Goal: Check status: Check status

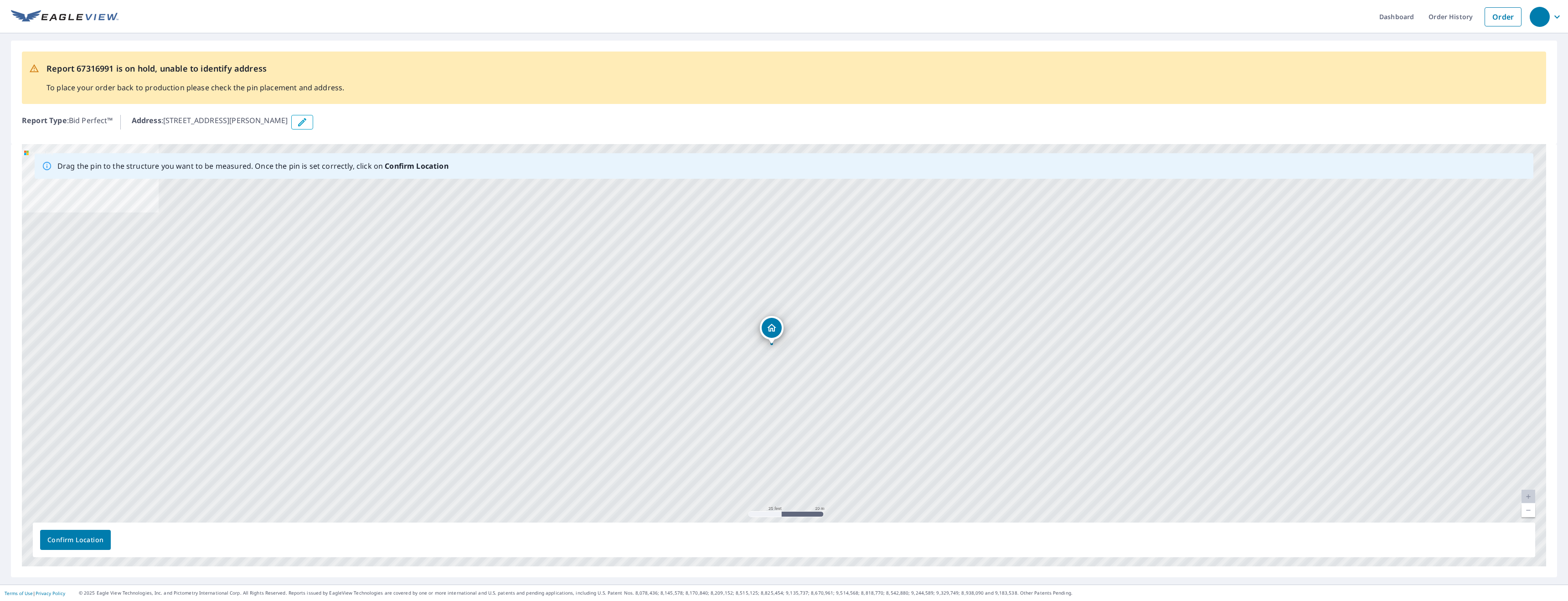
drag, startPoint x: 777, startPoint y: 338, endPoint x: 765, endPoint y: 329, distance: 15.0
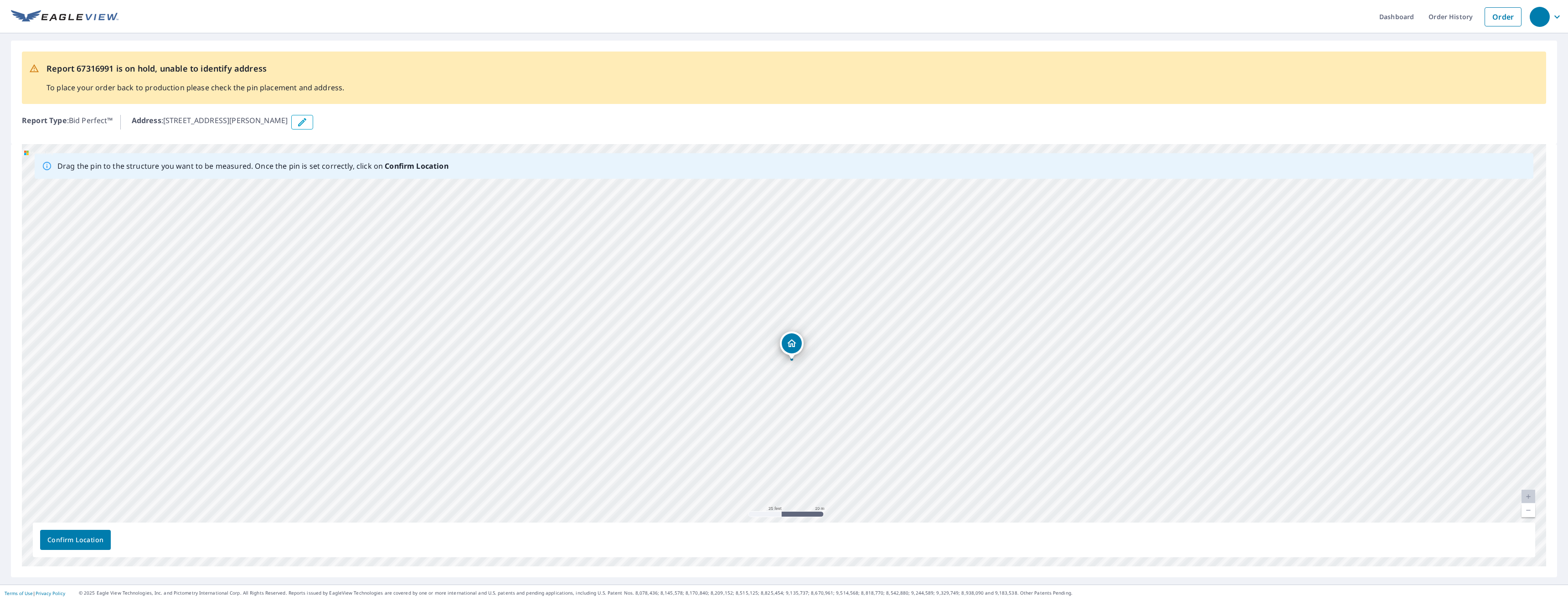
drag, startPoint x: 785, startPoint y: 345, endPoint x: 793, endPoint y: 351, distance: 10.0
click at [793, 351] on div "10 Lowell St N CAMBRIDGE, ON N1R5C9" at bounding box center [784, 355] width 1524 height 422
drag, startPoint x: 786, startPoint y: 344, endPoint x: 766, endPoint y: 346, distance: 20.1
click at [766, 346] on div "10 Lowell St N CAMBRIDGE, ON N1R5C9" at bounding box center [784, 355] width 1524 height 422
click at [67, 543] on span "Confirm Location" at bounding box center [75, 540] width 56 height 12
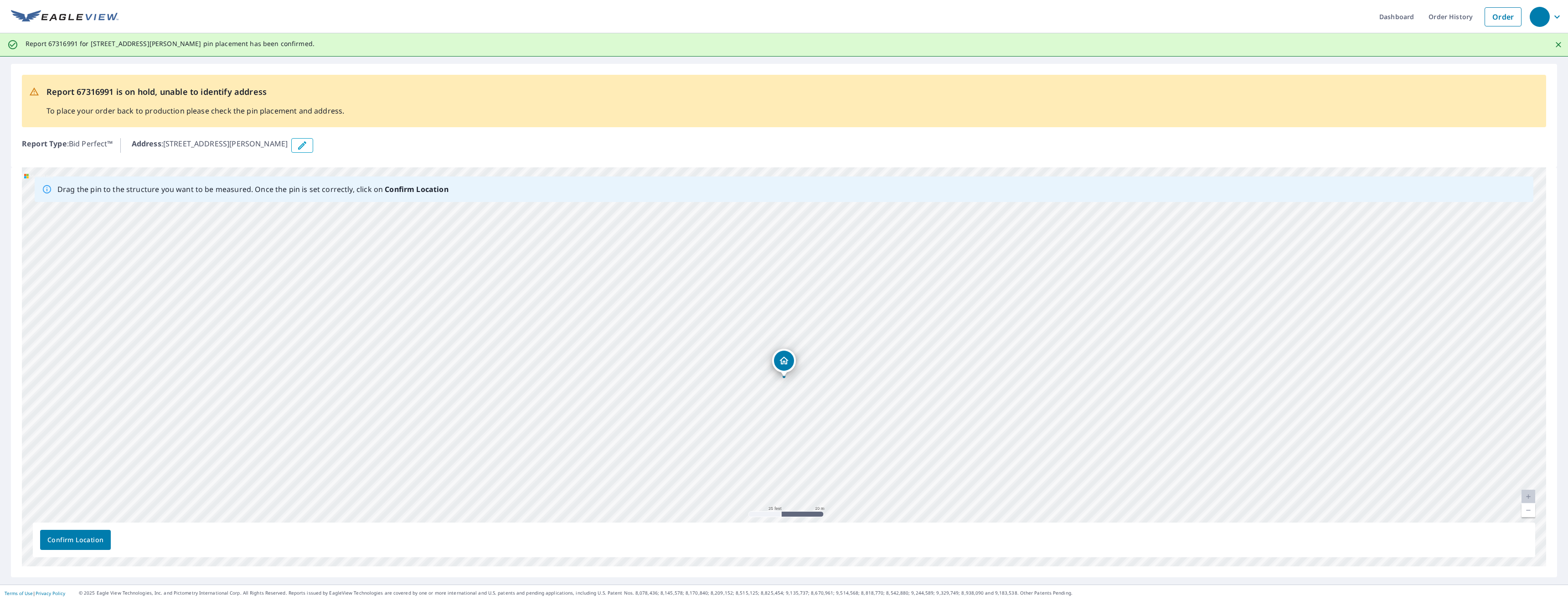
click at [91, 548] on button "Confirm Location" at bounding box center [75, 539] width 71 height 20
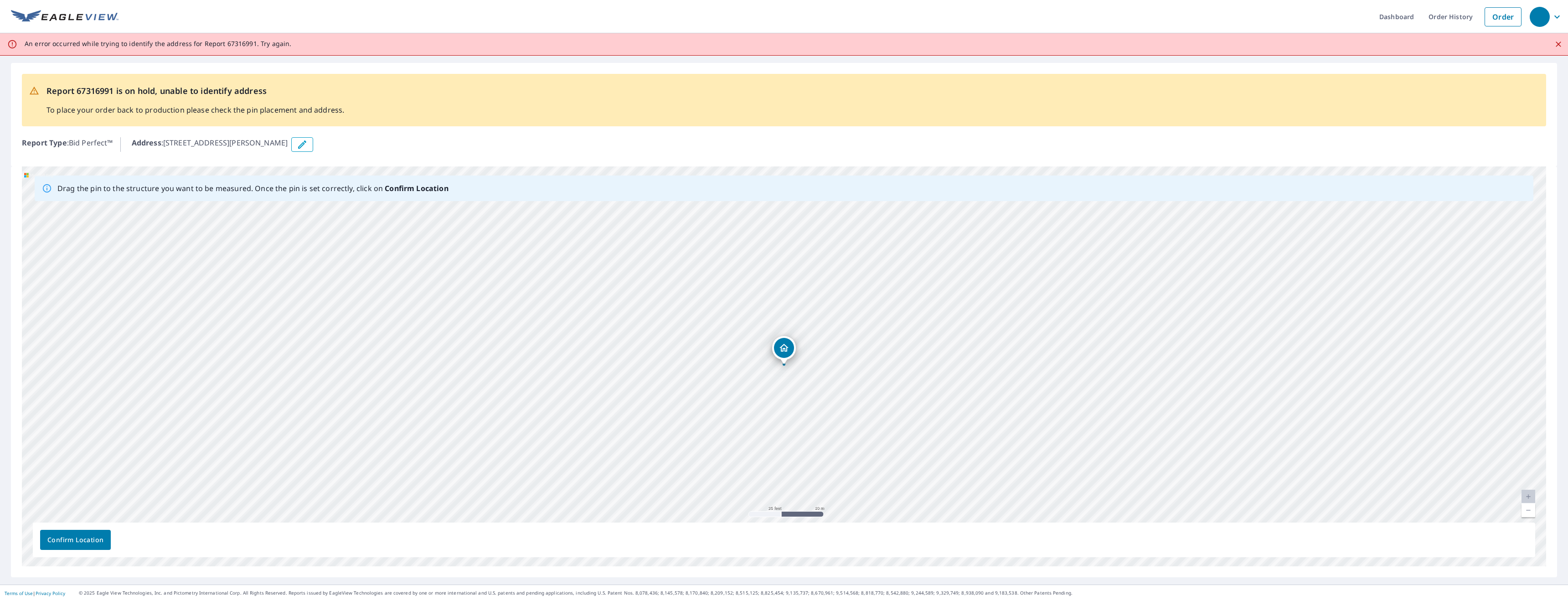
click at [94, 536] on span "Confirm Location" at bounding box center [75, 540] width 56 height 12
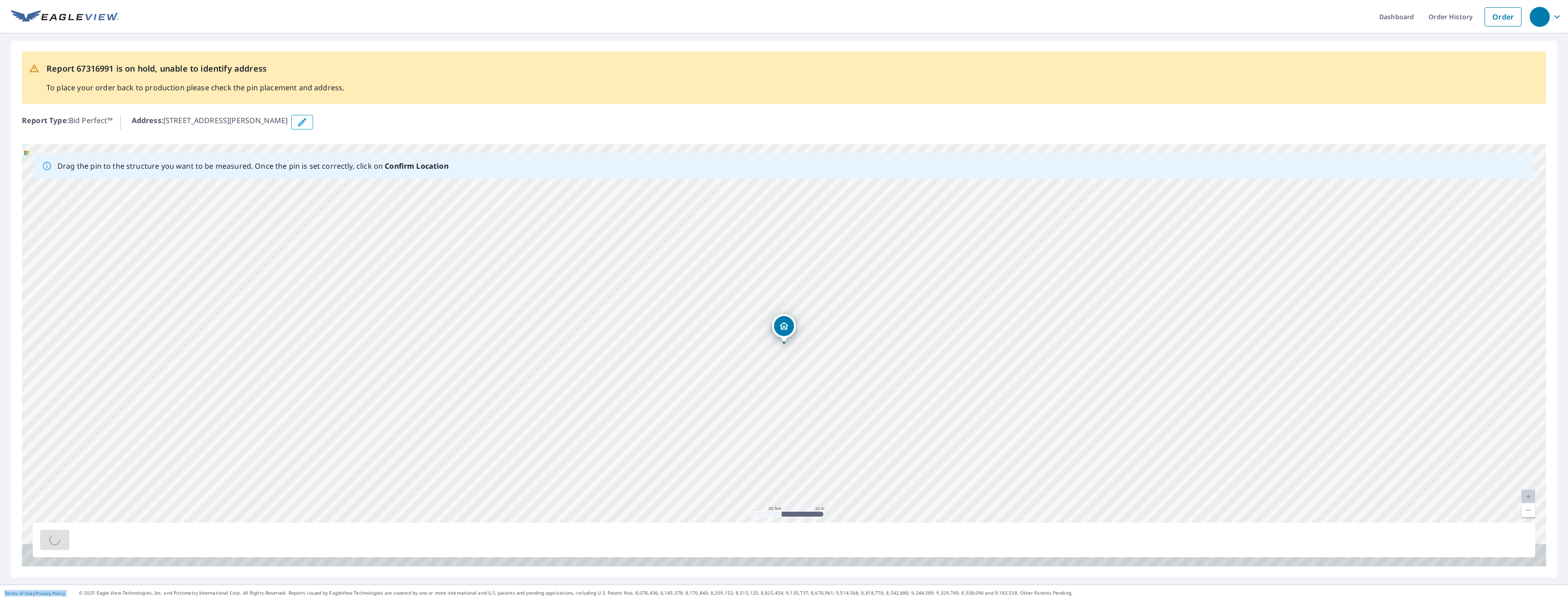
click at [94, 536] on div at bounding box center [784, 539] width 1502 height 35
click at [62, 536] on span "button" at bounding box center [55, 540] width 15 height 11
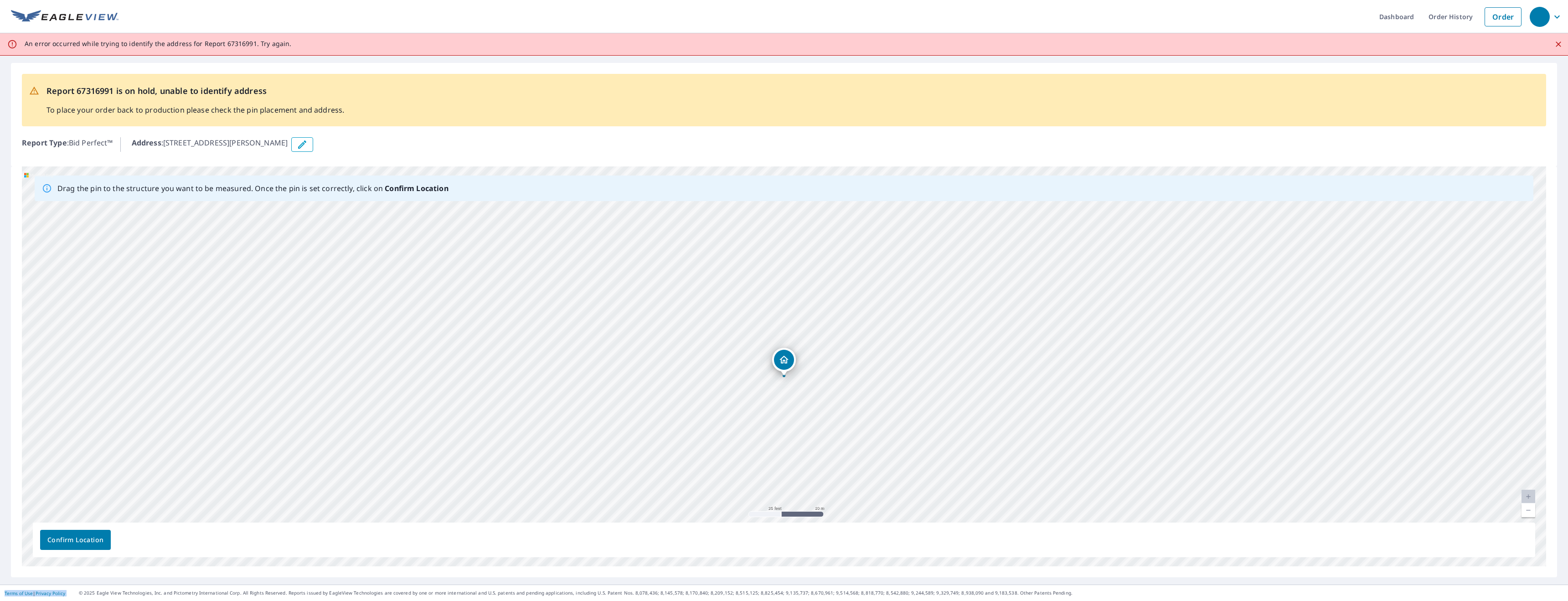
click at [94, 536] on span "Confirm Location" at bounding box center [75, 540] width 56 height 12
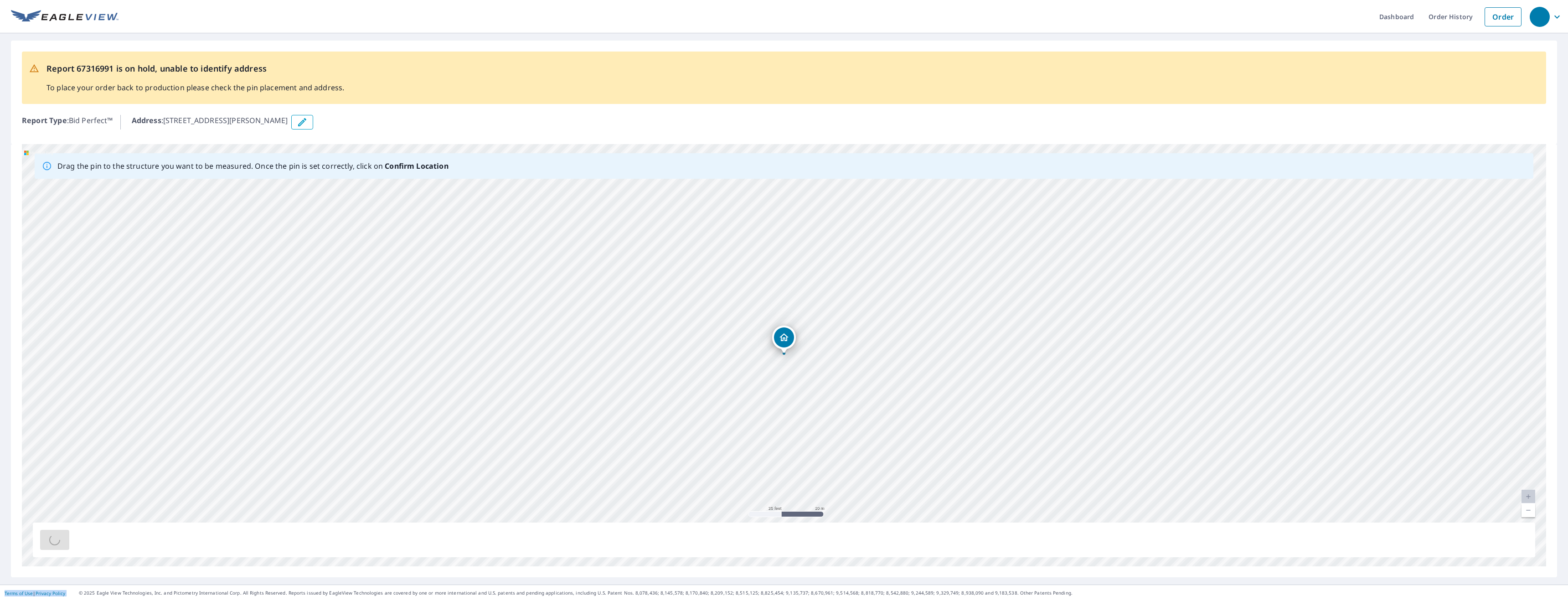
click at [94, 536] on div at bounding box center [784, 539] width 1502 height 35
click at [62, 536] on span "button" at bounding box center [55, 540] width 15 height 11
click at [94, 536] on div at bounding box center [784, 539] width 1502 height 35
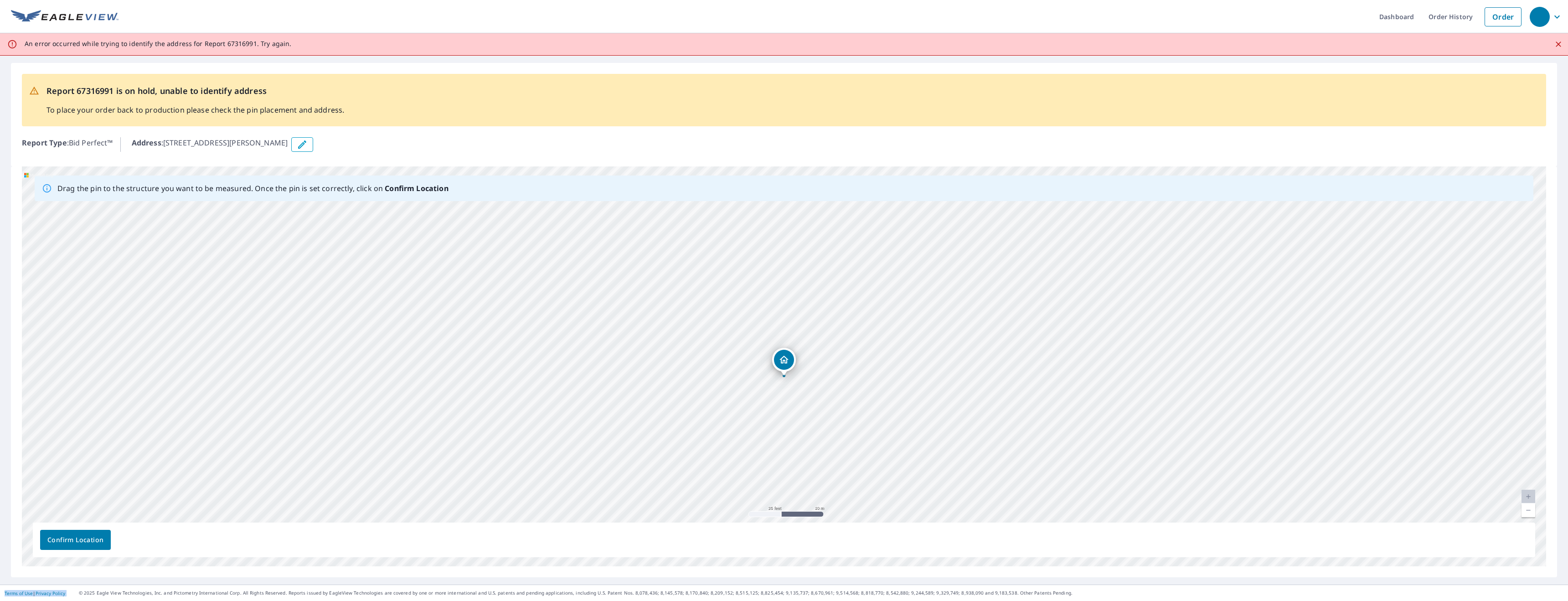
click at [94, 536] on span "Confirm Location" at bounding box center [75, 540] width 56 height 12
click at [94, 536] on div "Confirm Location" at bounding box center [784, 539] width 1502 height 35
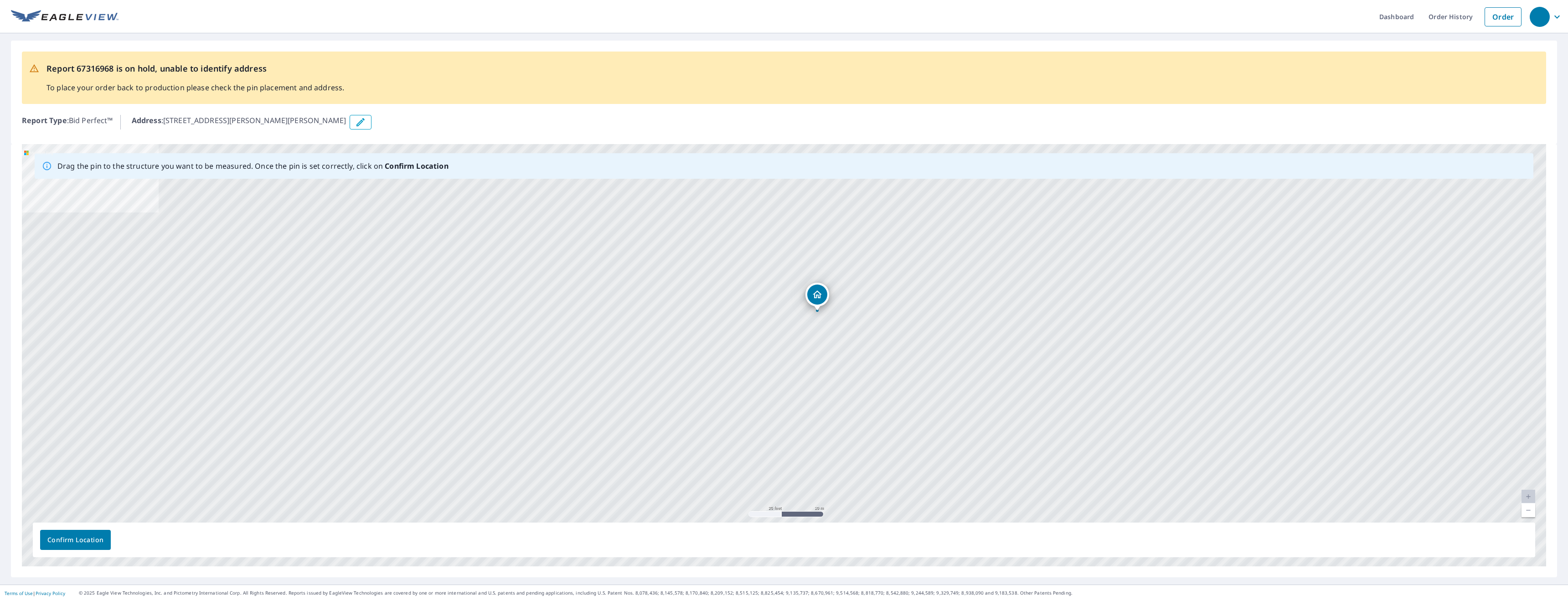
drag, startPoint x: 786, startPoint y: 345, endPoint x: 819, endPoint y: 302, distance: 54.2
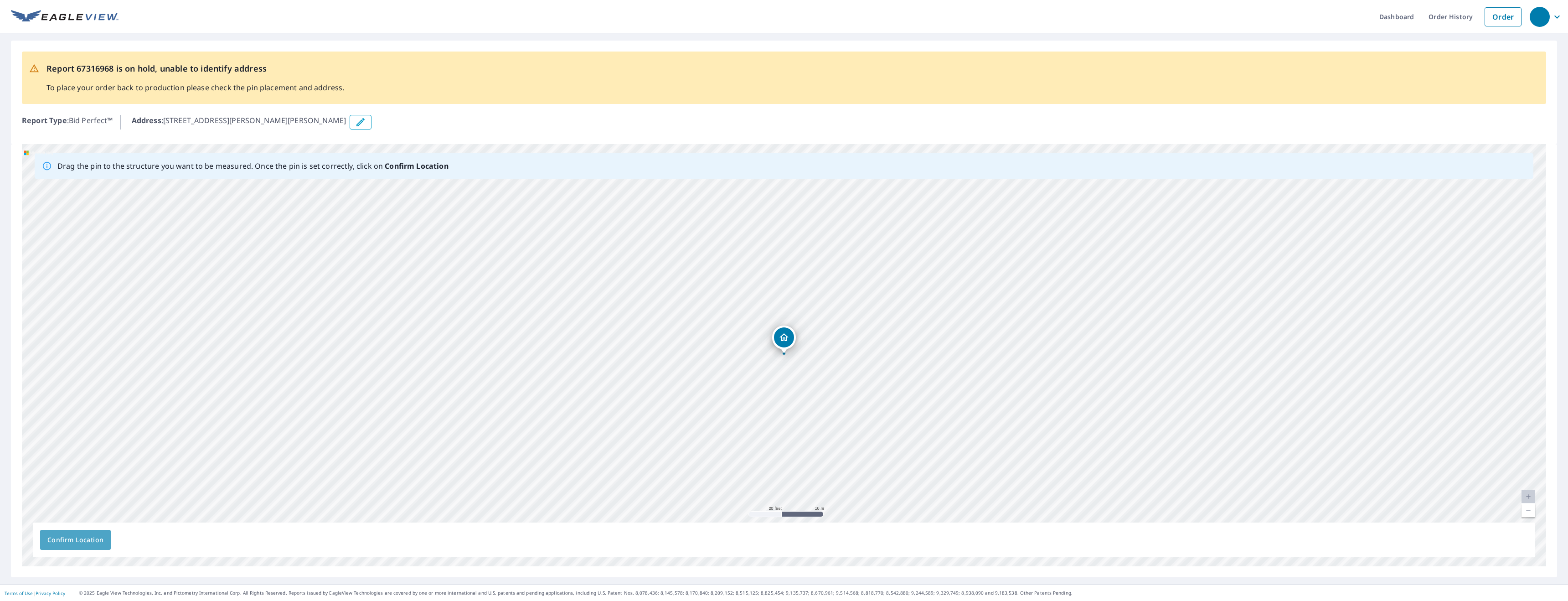
click at [70, 544] on span "Confirm Location" at bounding box center [75, 540] width 56 height 12
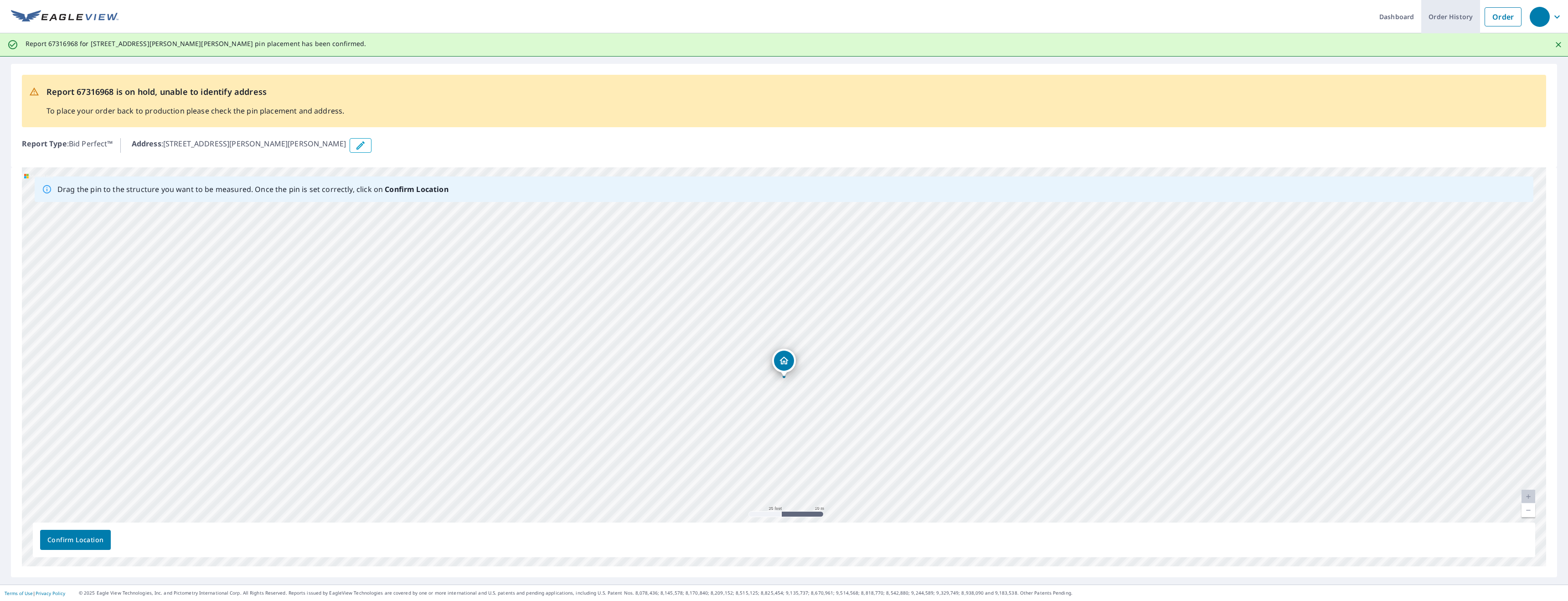
click at [1465, 23] on link "Order History" at bounding box center [1451, 16] width 59 height 33
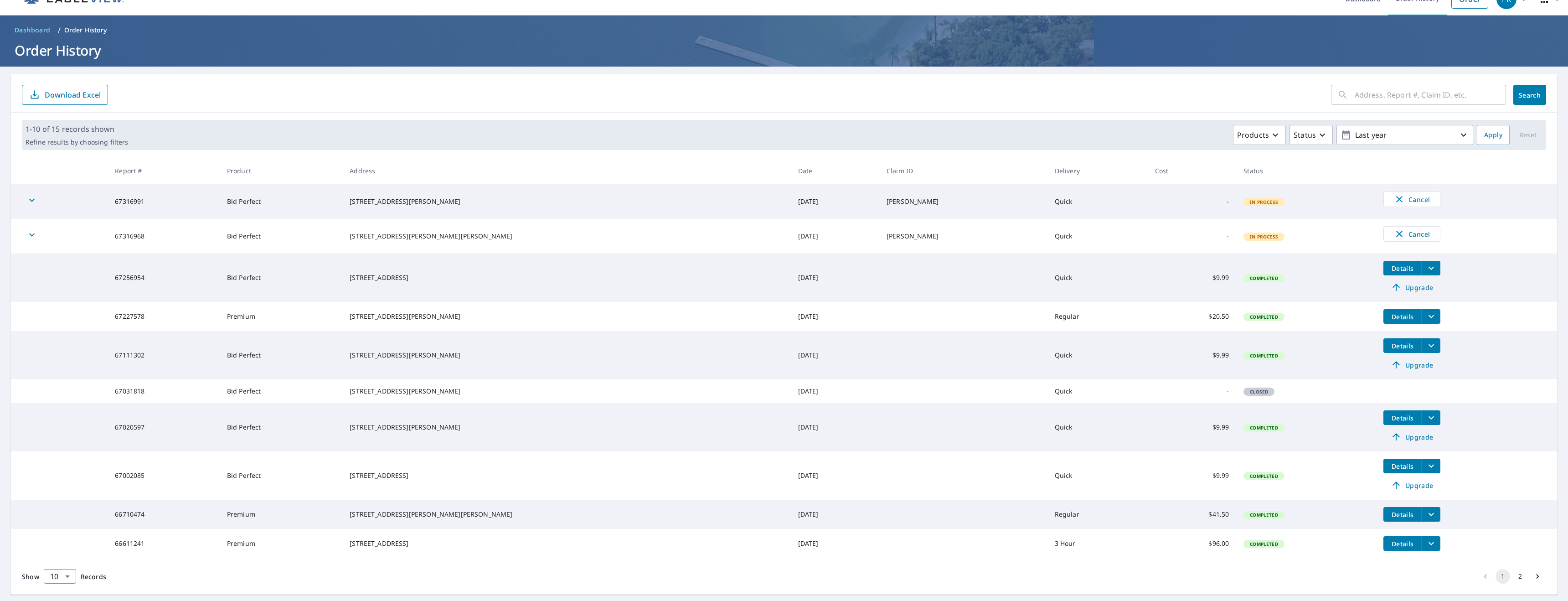
scroll to position [23, 0]
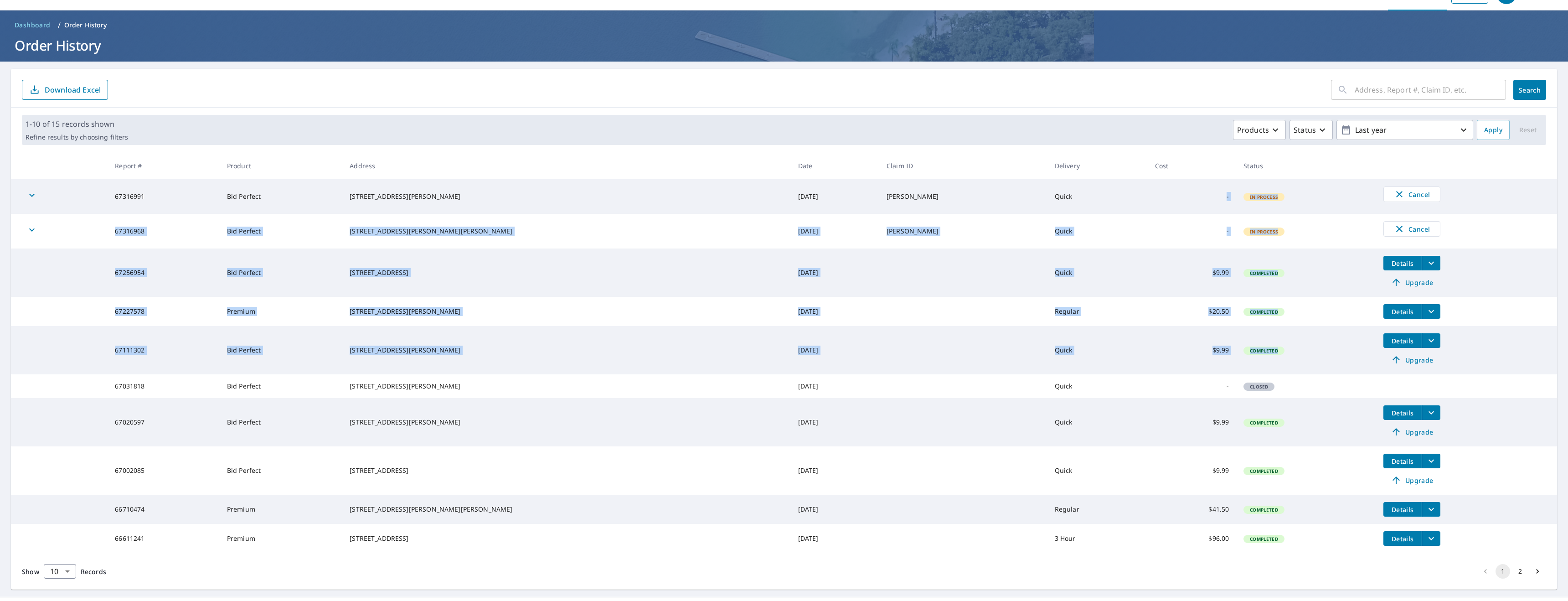
drag, startPoint x: 1289, startPoint y: 359, endPoint x: 1118, endPoint y: 195, distance: 236.9
click at [1118, 195] on tbody "67316991 Bid Perfect 10 Lowell St N CAMBRIDGE, ON N1R5C9 Sep 07, 2025 Hamilton …" at bounding box center [784, 366] width 1546 height 374
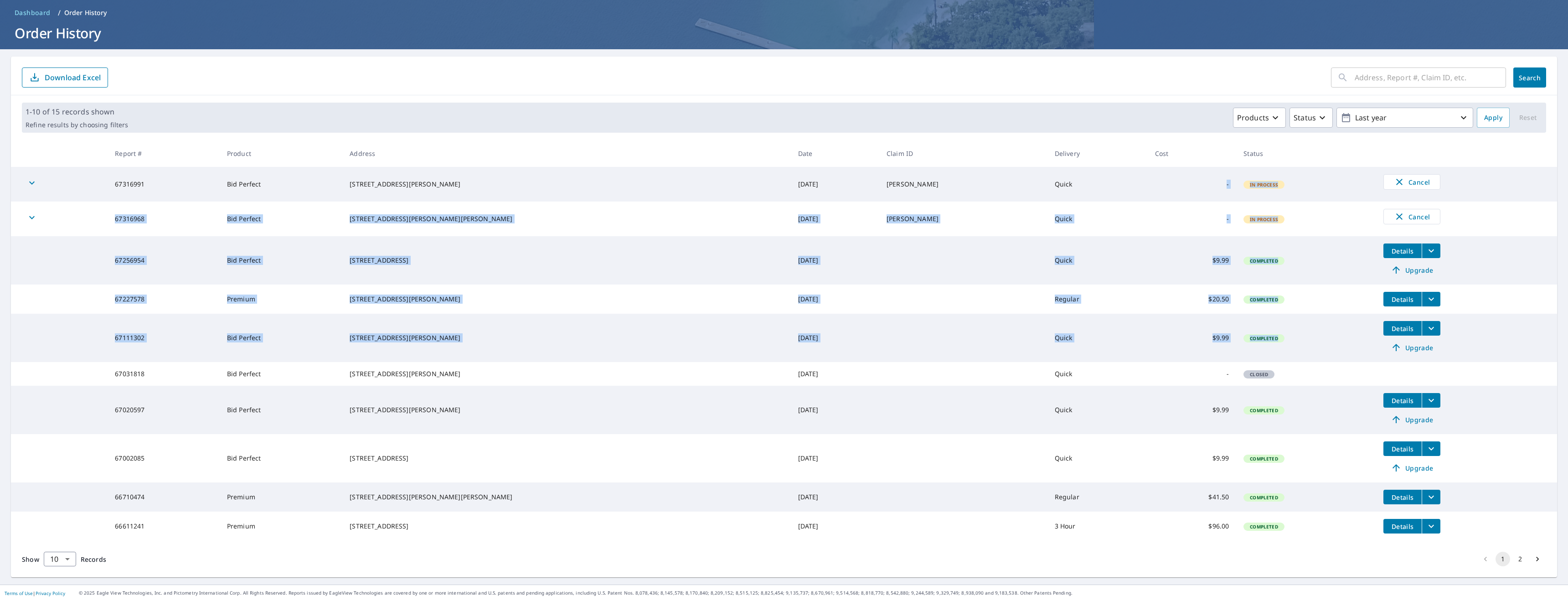
scroll to position [0, 0]
